Goal: Information Seeking & Learning: Learn about a topic

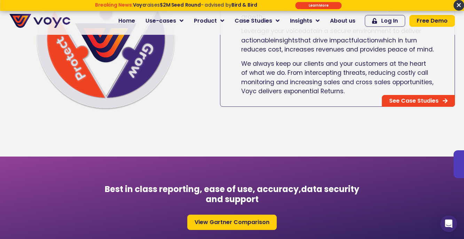
scroll to position [439, 0]
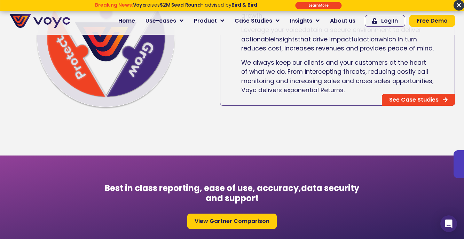
click at [457, 3] on span "×" at bounding box center [458, 5] width 11 height 11
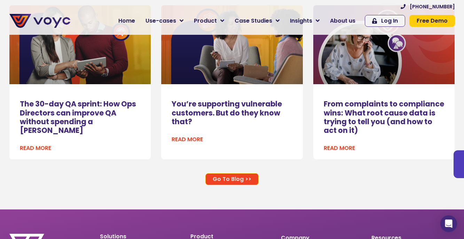
scroll to position [4420, 0]
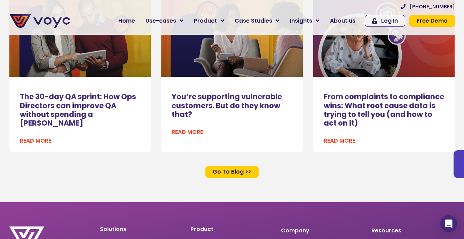
click at [238, 169] on span "Go To Blog >>" at bounding box center [232, 172] width 39 height 6
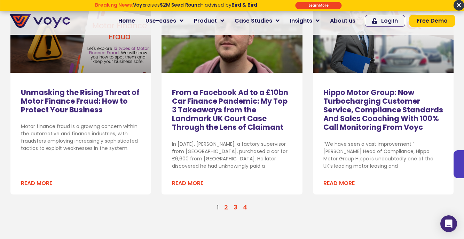
scroll to position [868, 0]
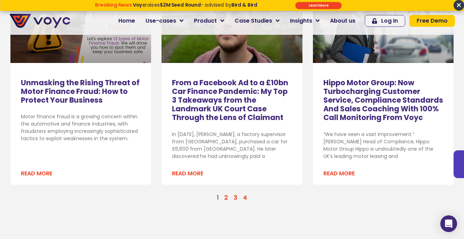
click at [226, 193] on link "Page 2" at bounding box center [226, 197] width 4 height 8
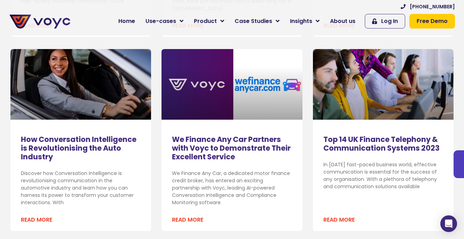
scroll to position [603, 0]
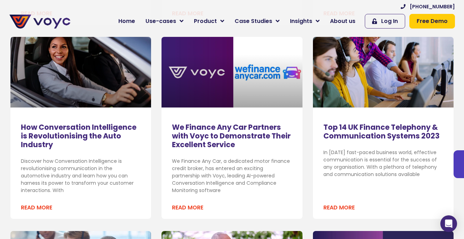
click at [360, 141] on link "Top 14 UK Finance Telephony & Communication Systems 2023" at bounding box center [381, 131] width 116 height 19
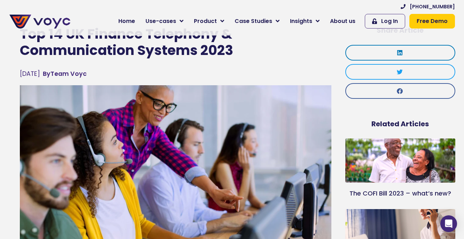
scroll to position [16, 0]
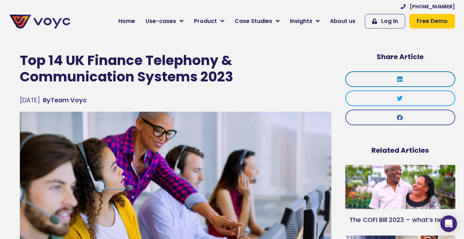
click at [262, 65] on h1 "Top 14 UK Finance Telephony & Communication Systems 2023" at bounding box center [175, 69] width 311 height 33
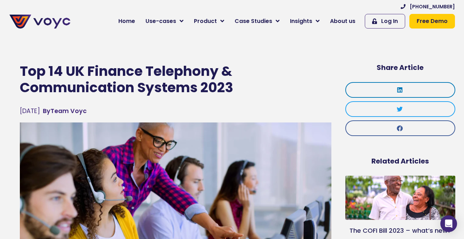
scroll to position [0, 0]
